Goal: Transaction & Acquisition: Download file/media

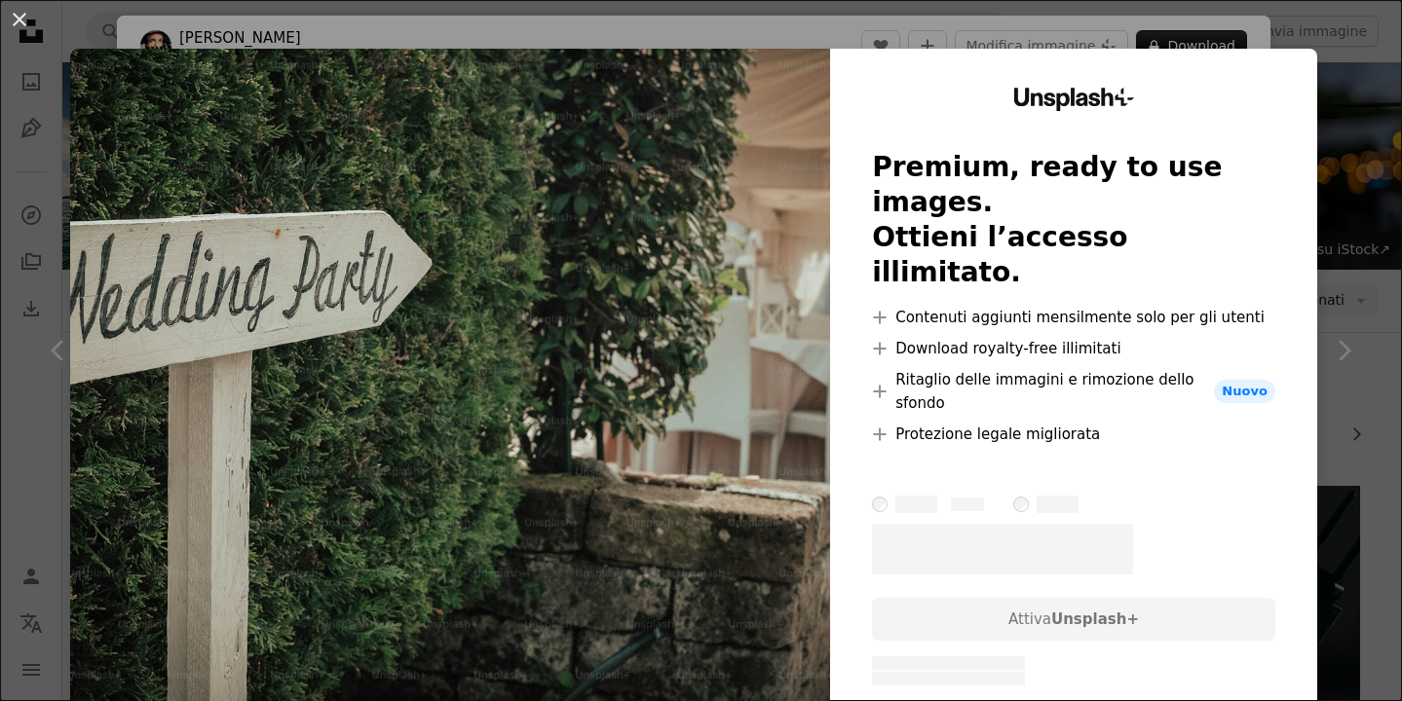
scroll to position [22502, 0]
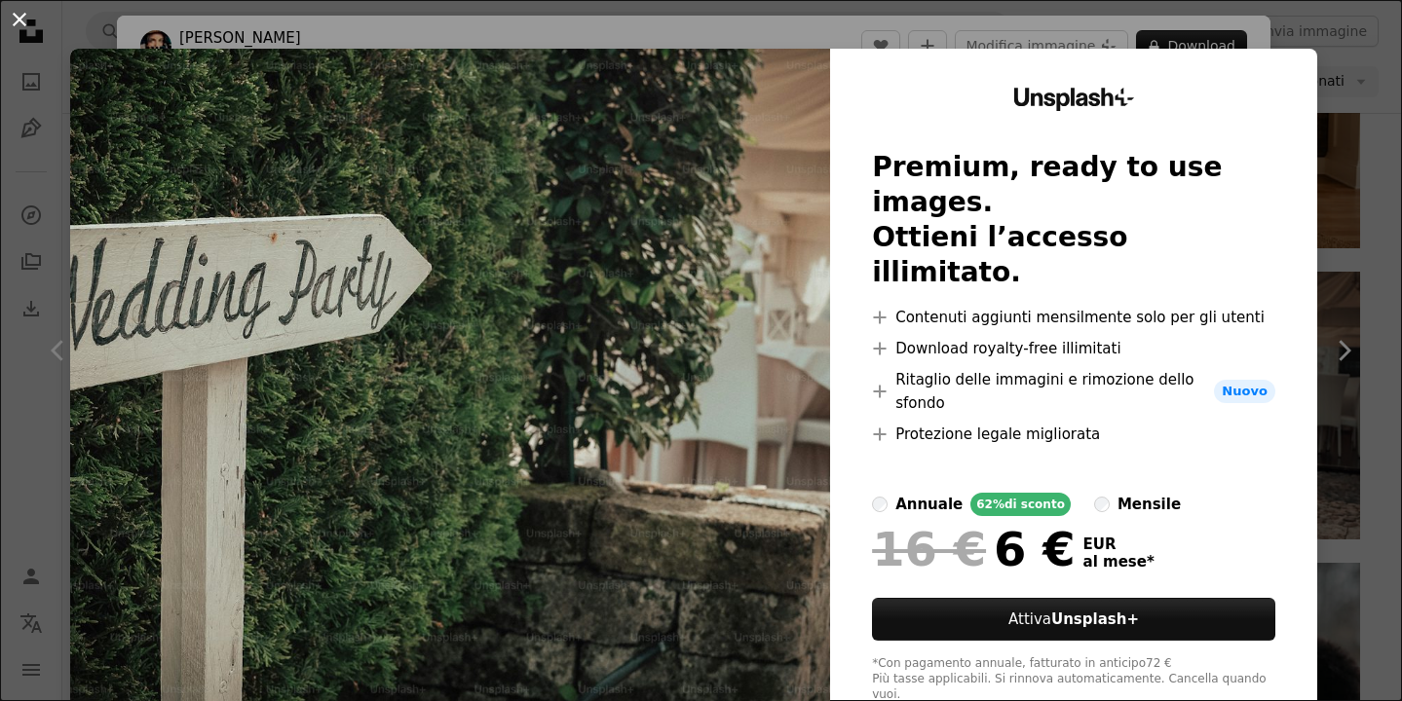
click at [14, 20] on button "An X shape" at bounding box center [19, 19] width 23 height 23
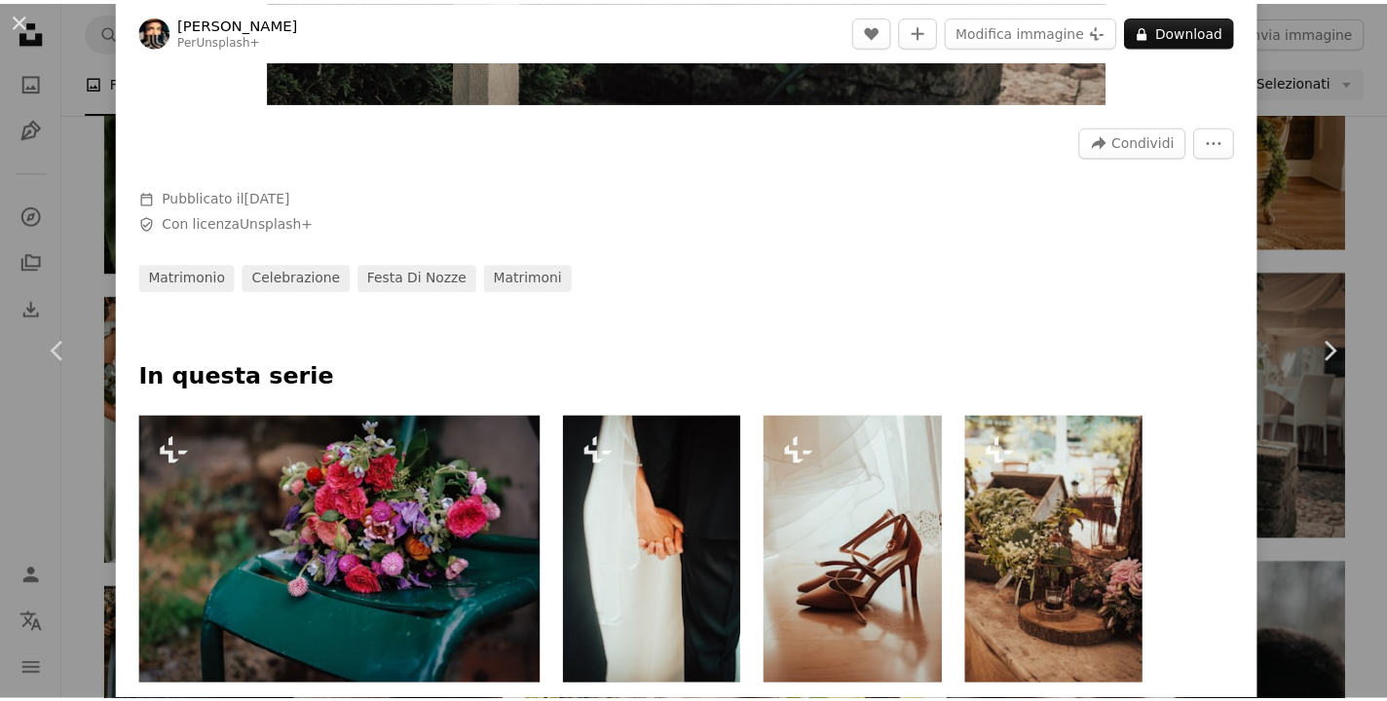
scroll to position [552, 0]
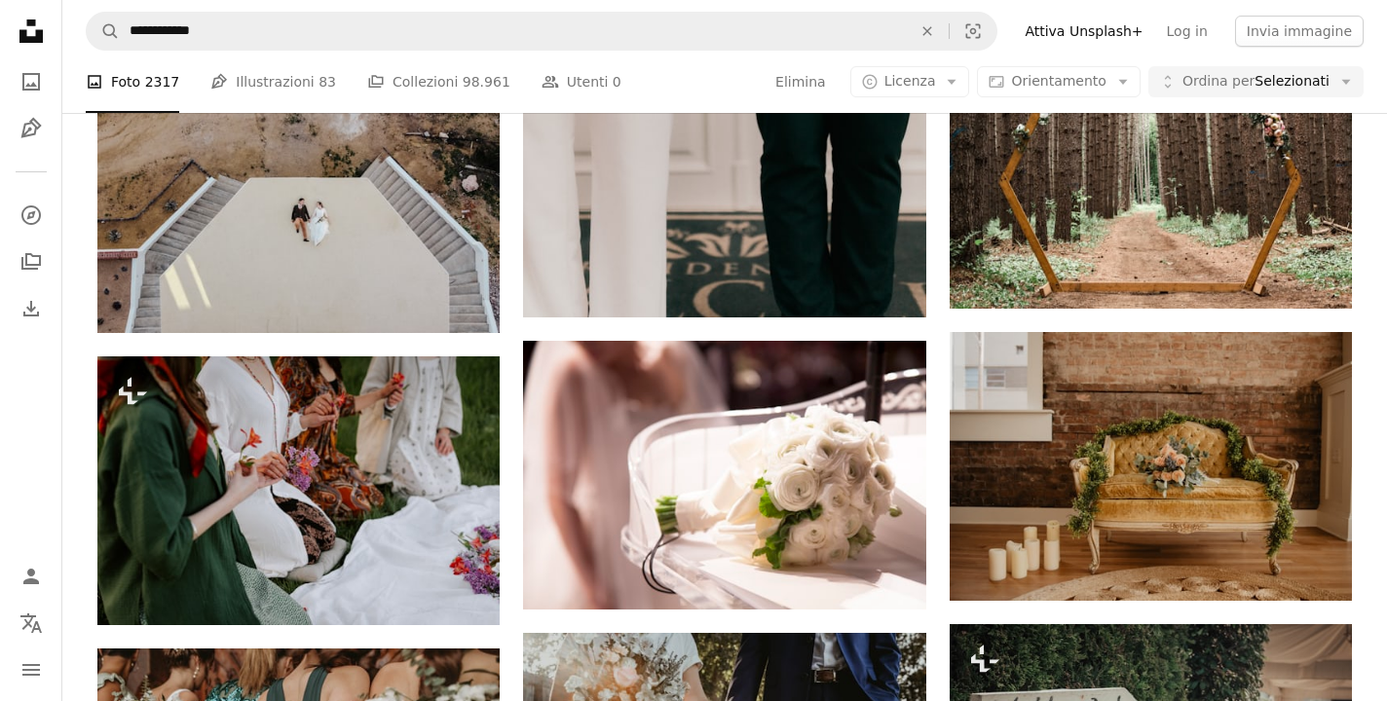
scroll to position [21896, 0]
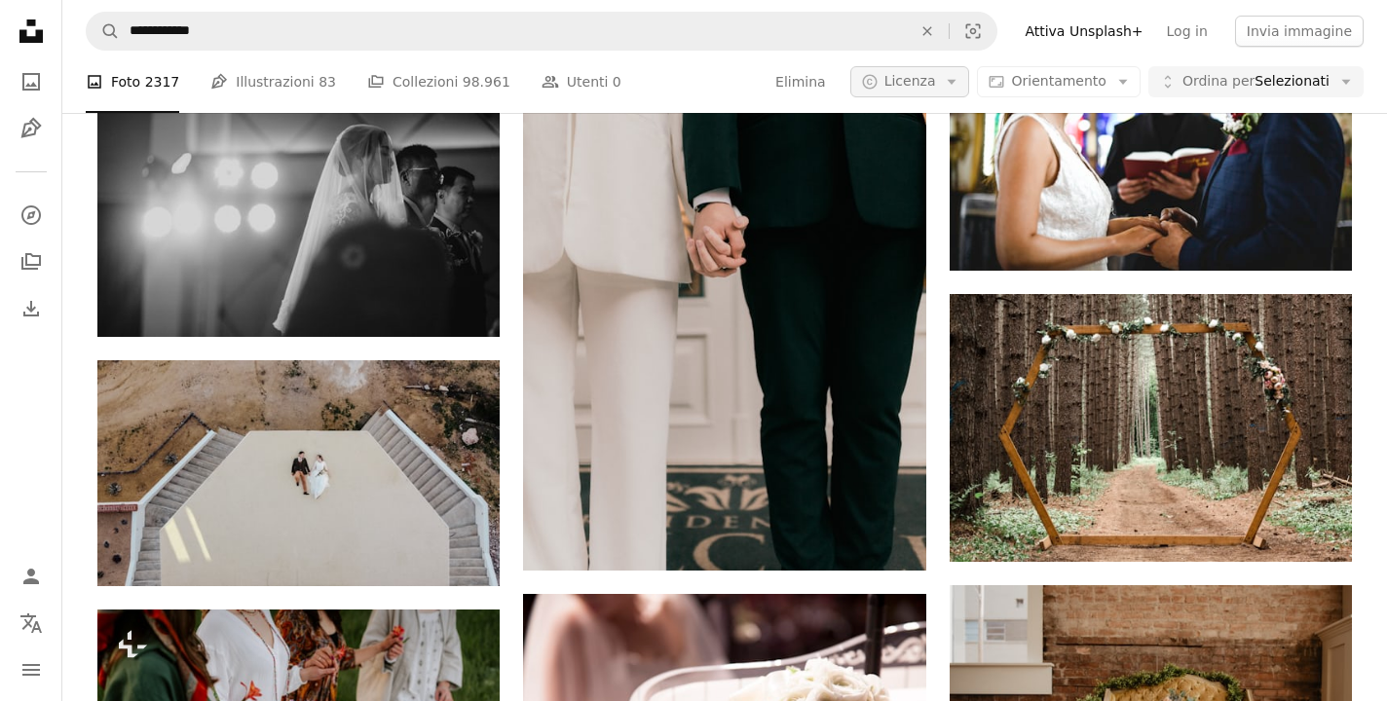
click at [947, 74] on button "A copyright icon © Licenza Arrow down" at bounding box center [910, 81] width 120 height 31
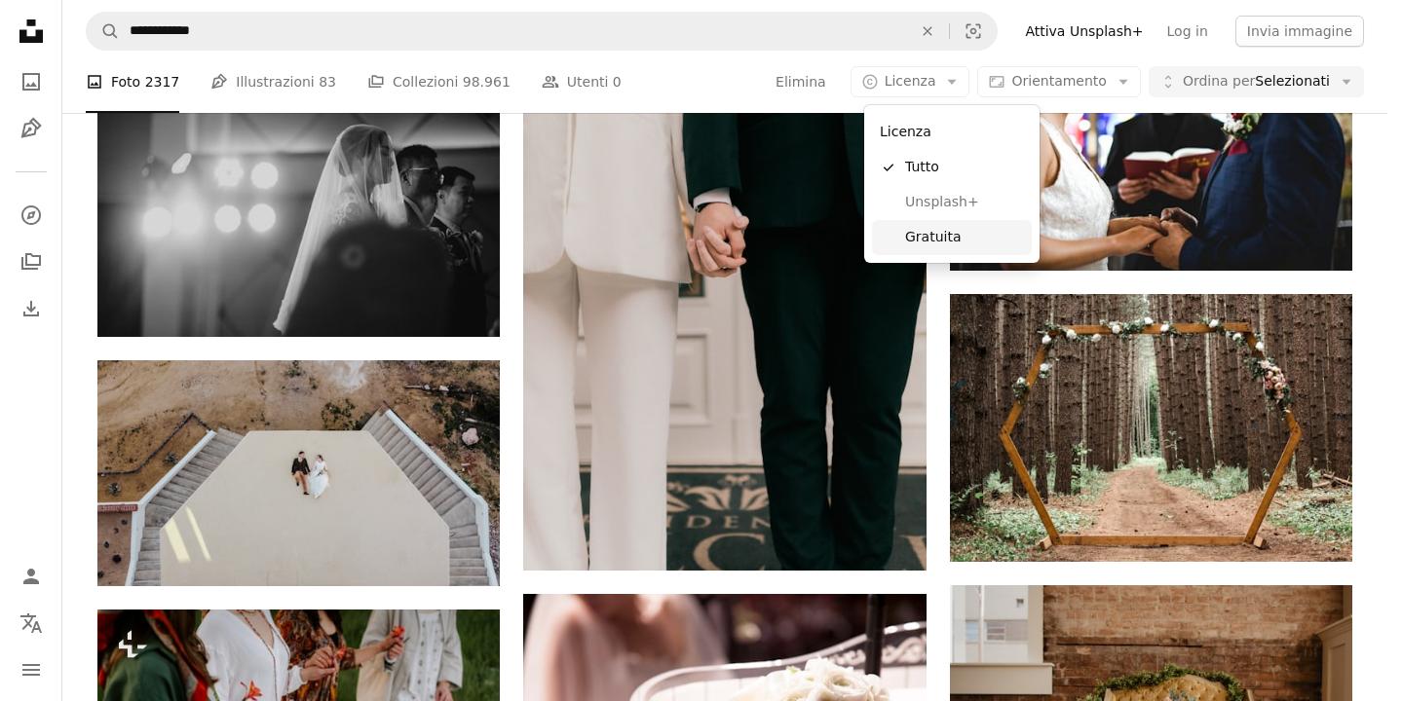
click at [931, 231] on span "Gratuita" at bounding box center [964, 237] width 119 height 19
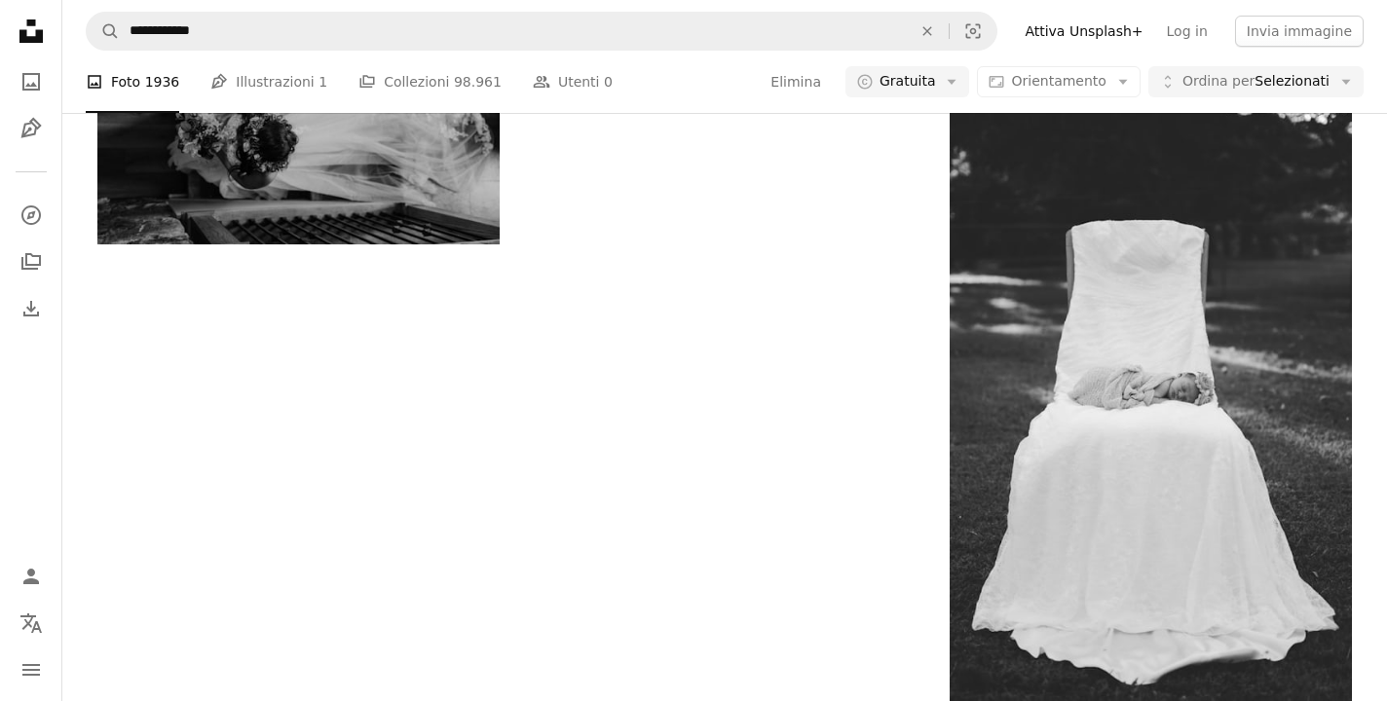
scroll to position [9601, 0]
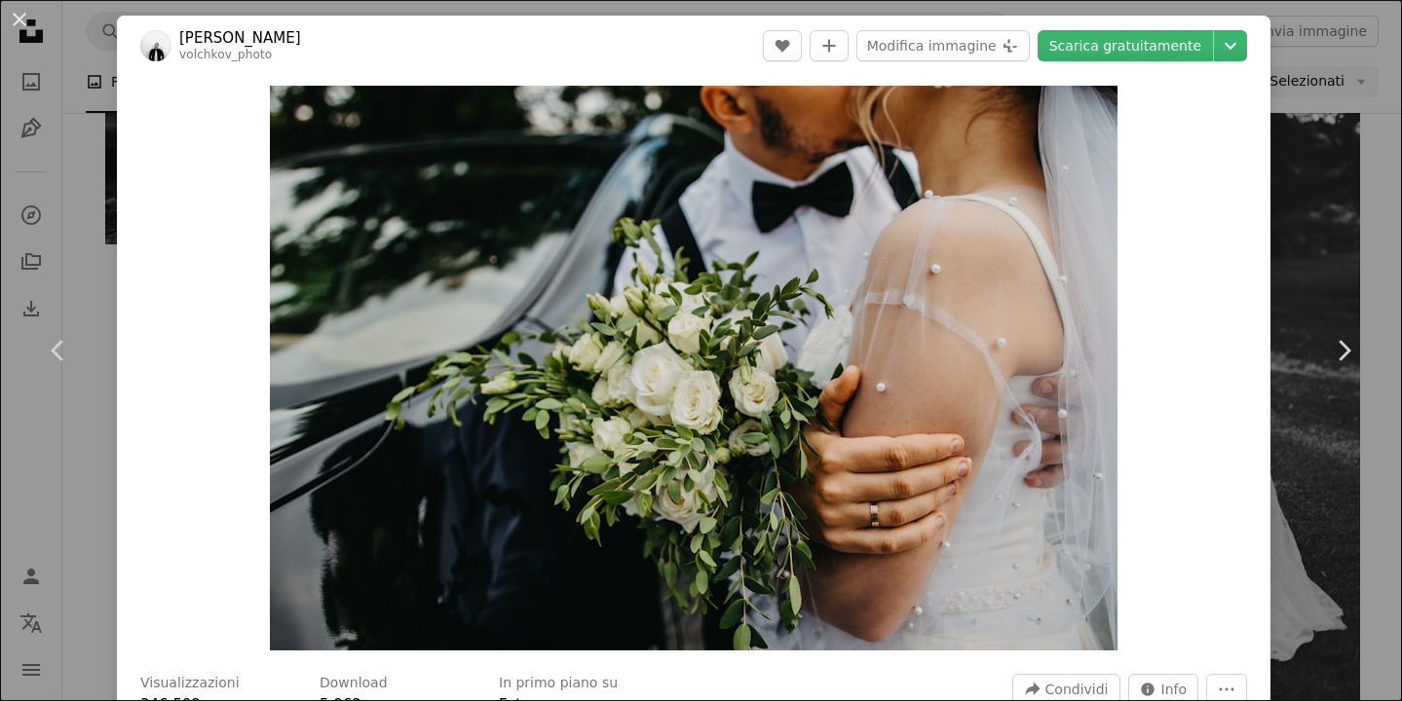
click at [47, 64] on div "An X shape Chevron left Chevron right [PERSON_NAME] volchkov_photo A heart A pl…" at bounding box center [701, 350] width 1402 height 701
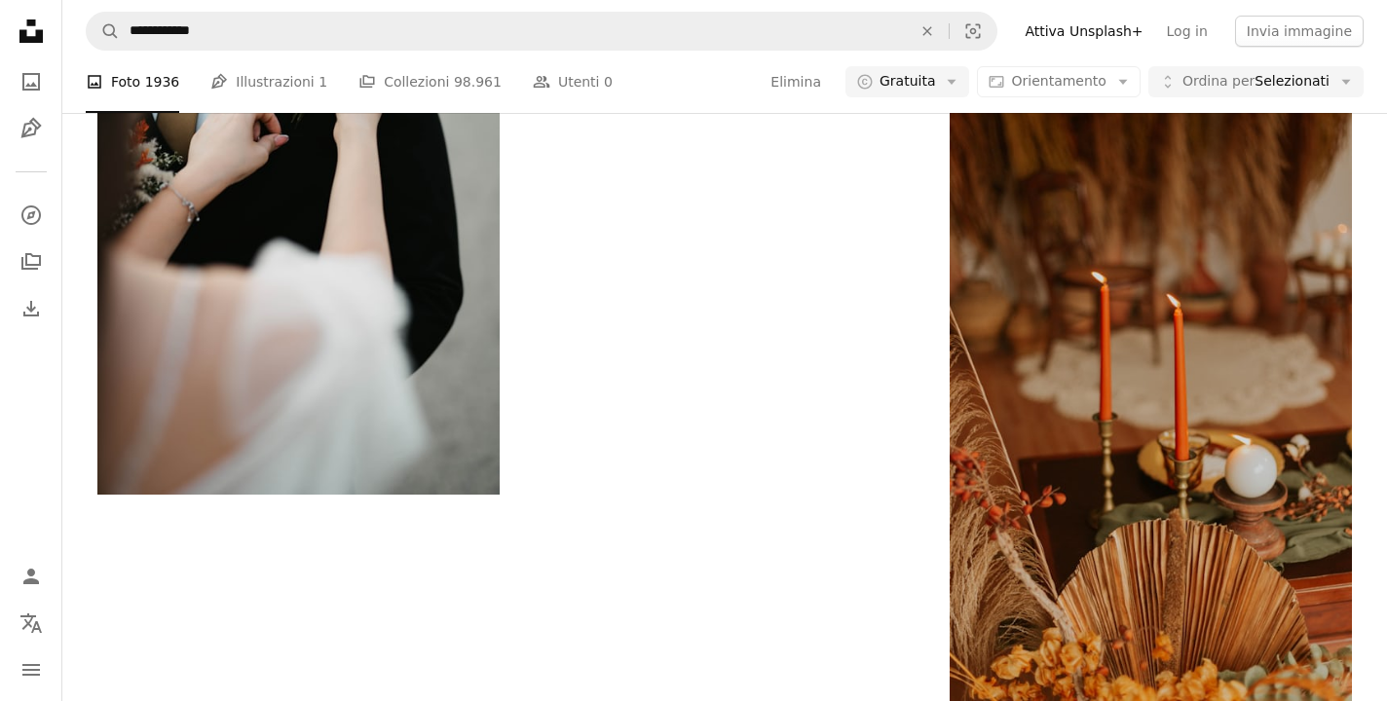
scroll to position [15044, 0]
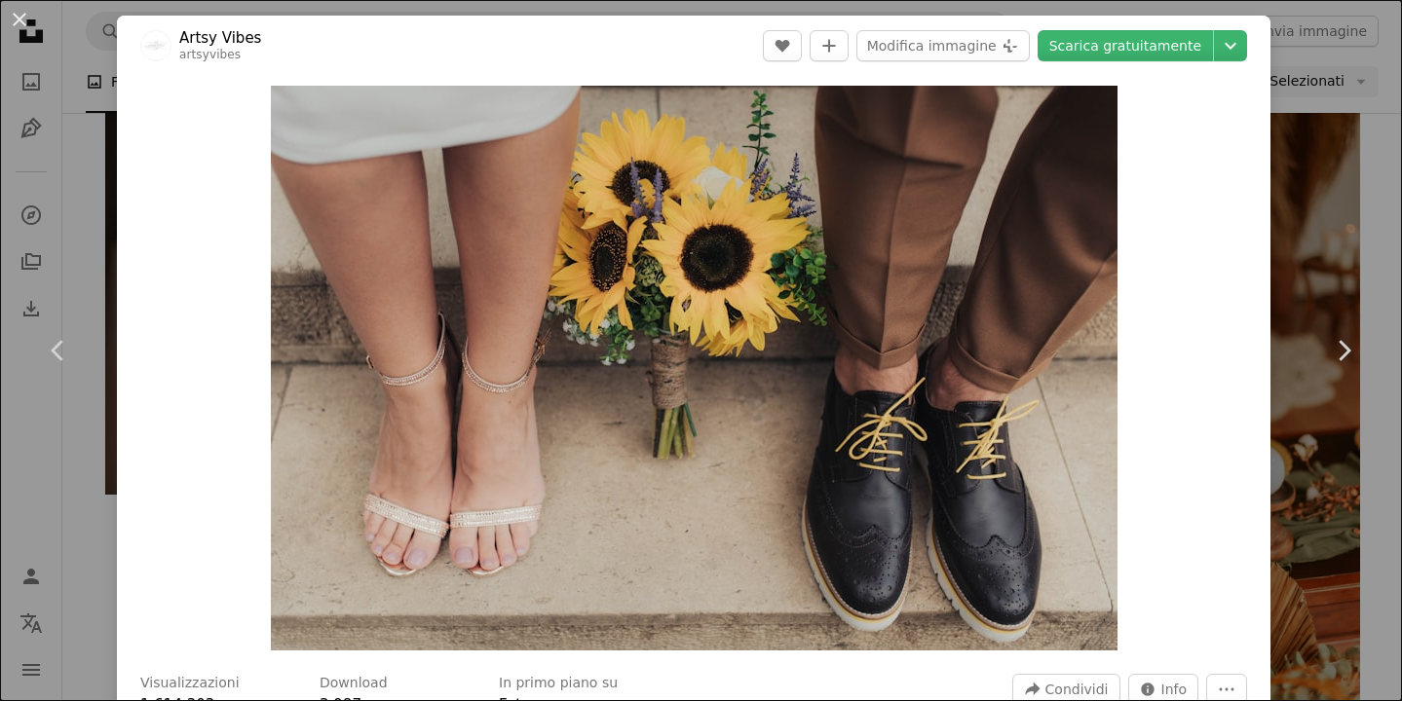
click at [84, 141] on div "An X shape Chevron left Chevron right Artsy Vibes artsyvibes A heart A plus sig…" at bounding box center [701, 350] width 1402 height 701
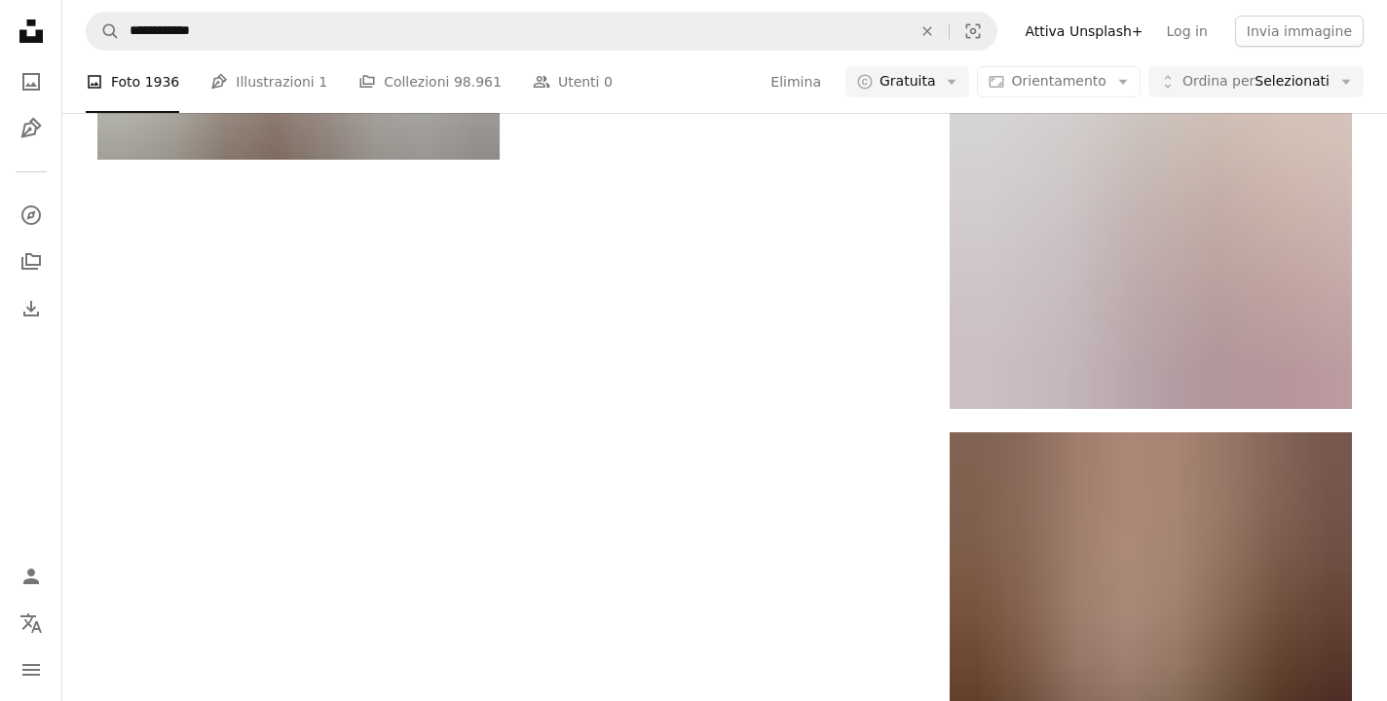
scroll to position [17802, 0]
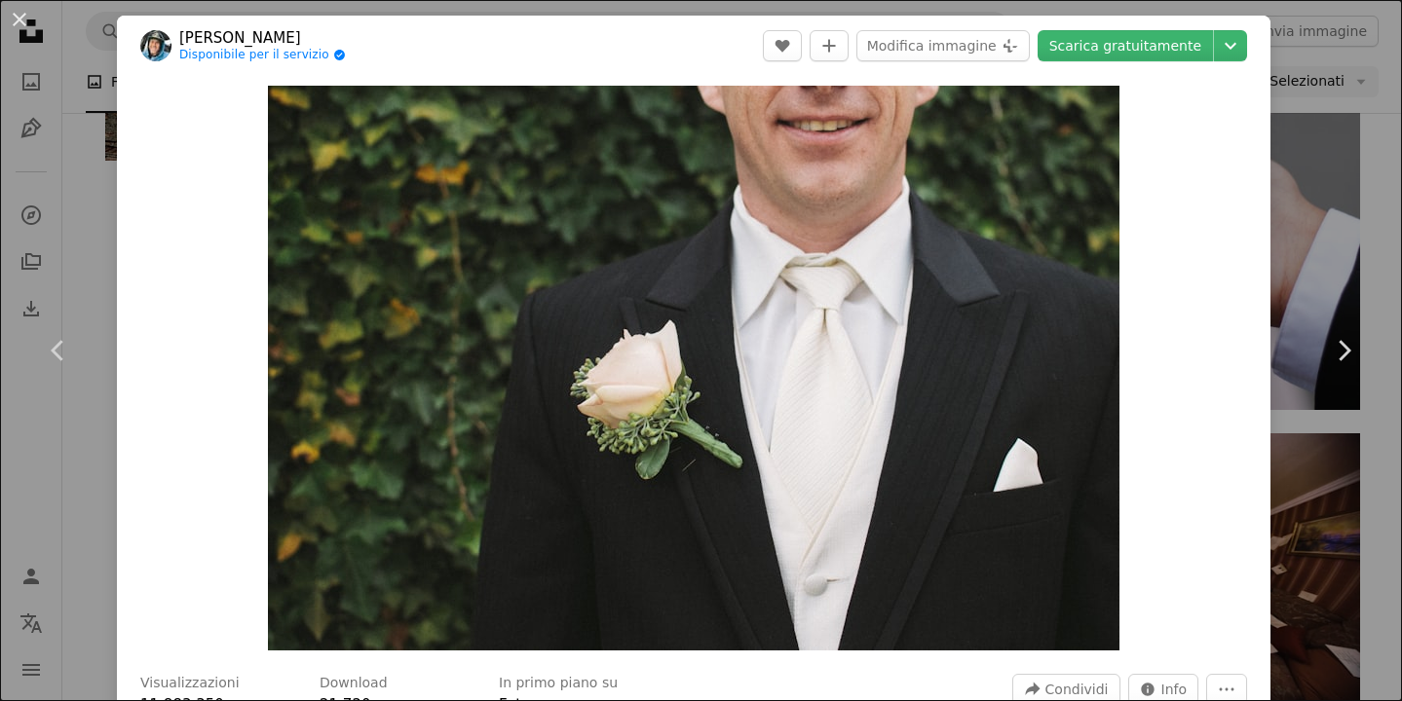
click at [1322, 213] on div "An X shape Chevron left Chevron right [PERSON_NAME] Disponibile per il servizio…" at bounding box center [701, 350] width 1402 height 701
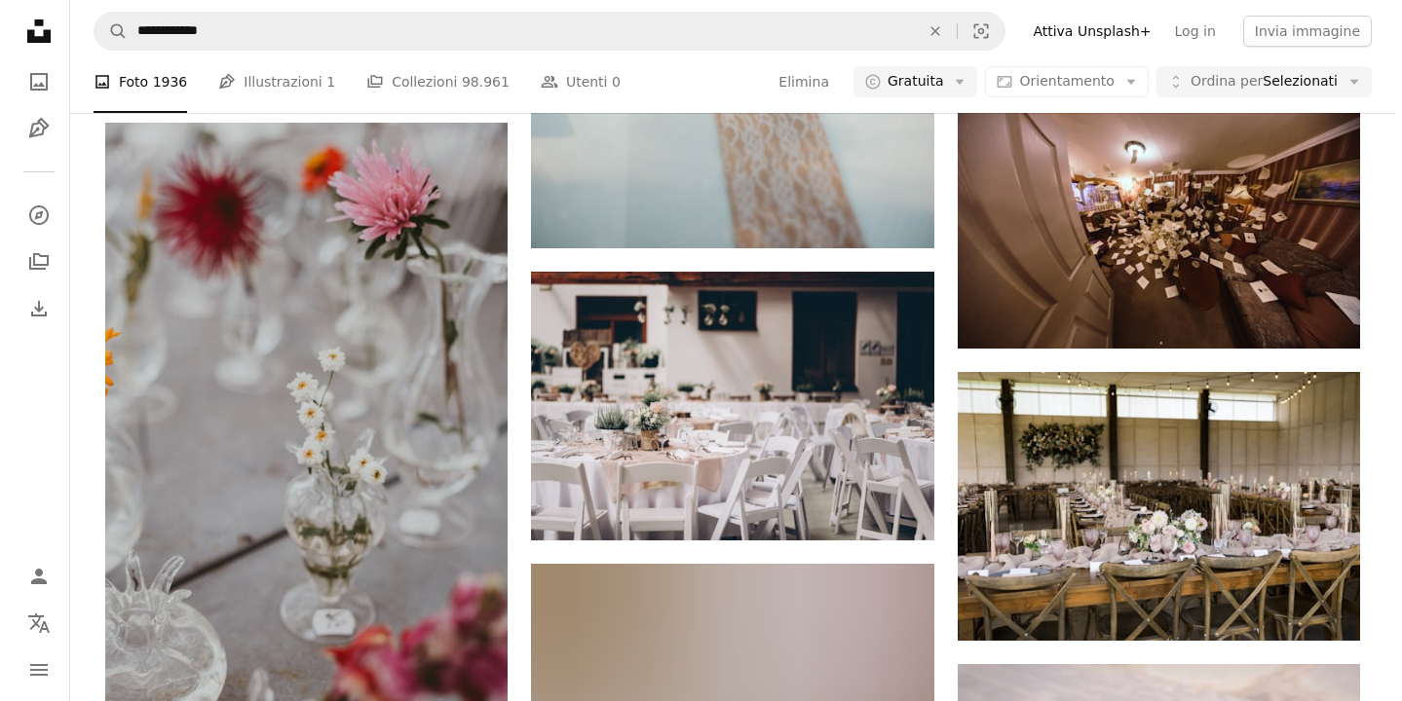
scroll to position [48149, 0]
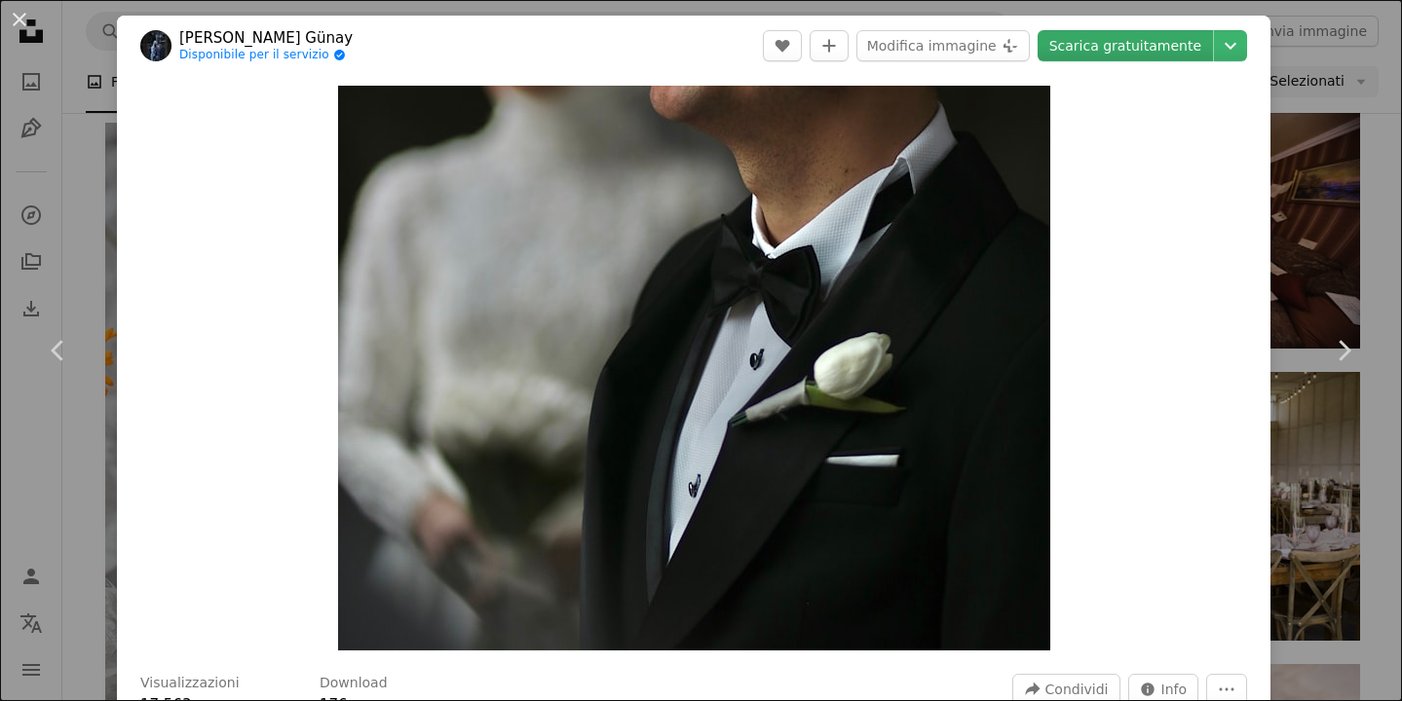
click at [1108, 53] on link "Scarica gratuitamente" at bounding box center [1124, 45] width 175 height 31
